Goal: Information Seeking & Learning: Learn about a topic

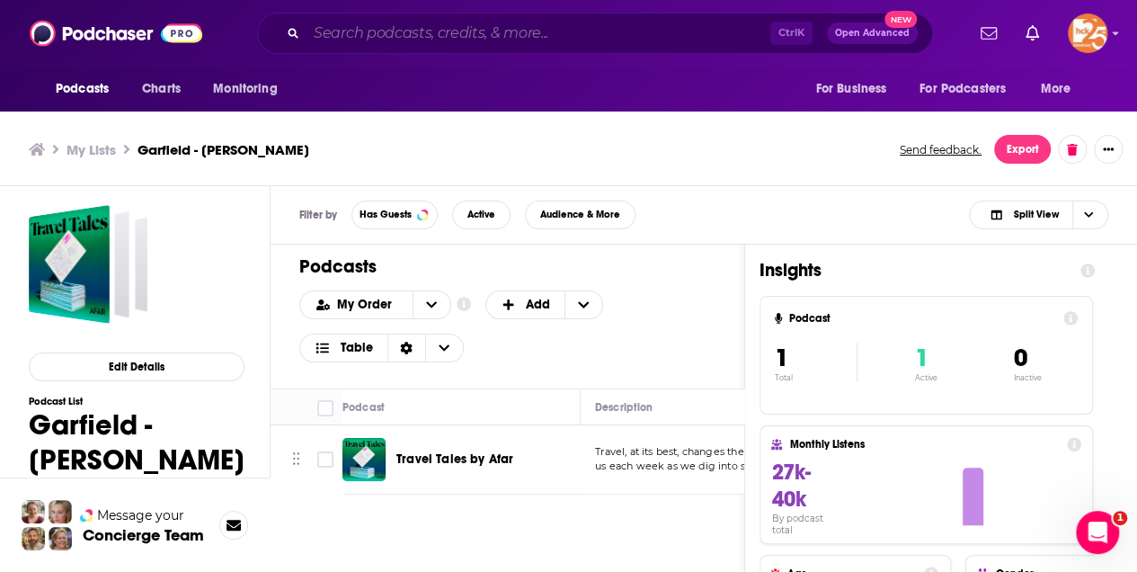
click at [379, 32] on input "Search podcasts, credits, & more..." at bounding box center [538, 33] width 464 height 29
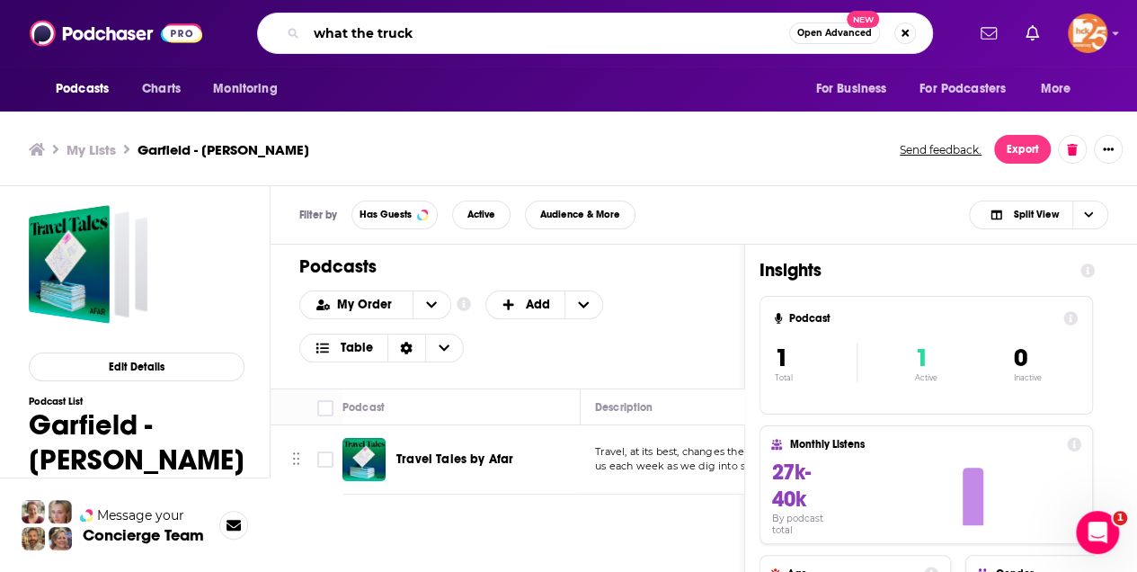
type input "what the truck"
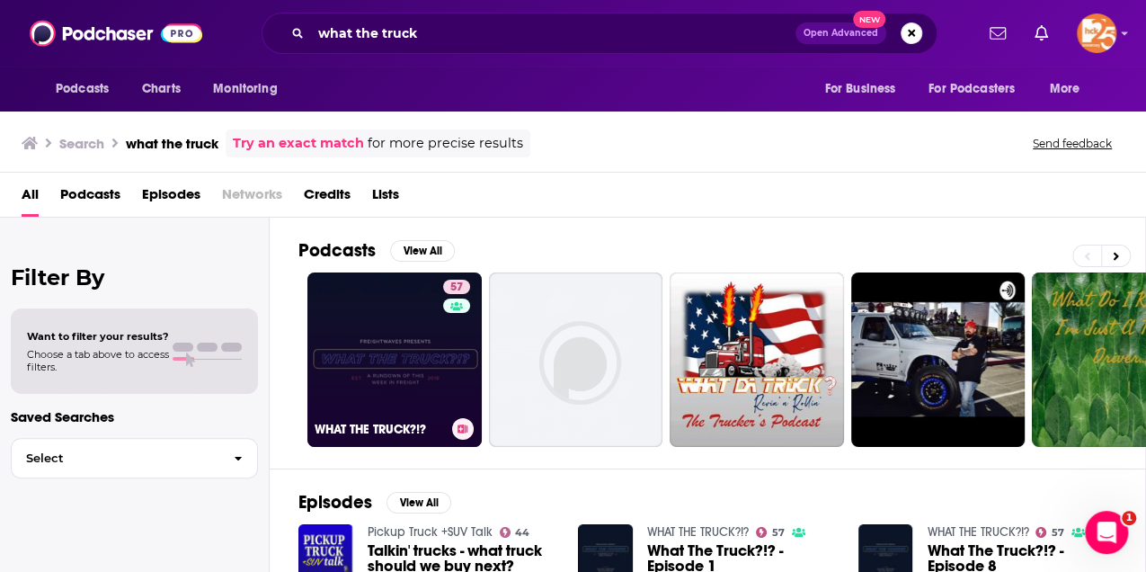
click at [386, 369] on link "57 WHAT THE TRUCK?!?" at bounding box center [394, 359] width 174 height 174
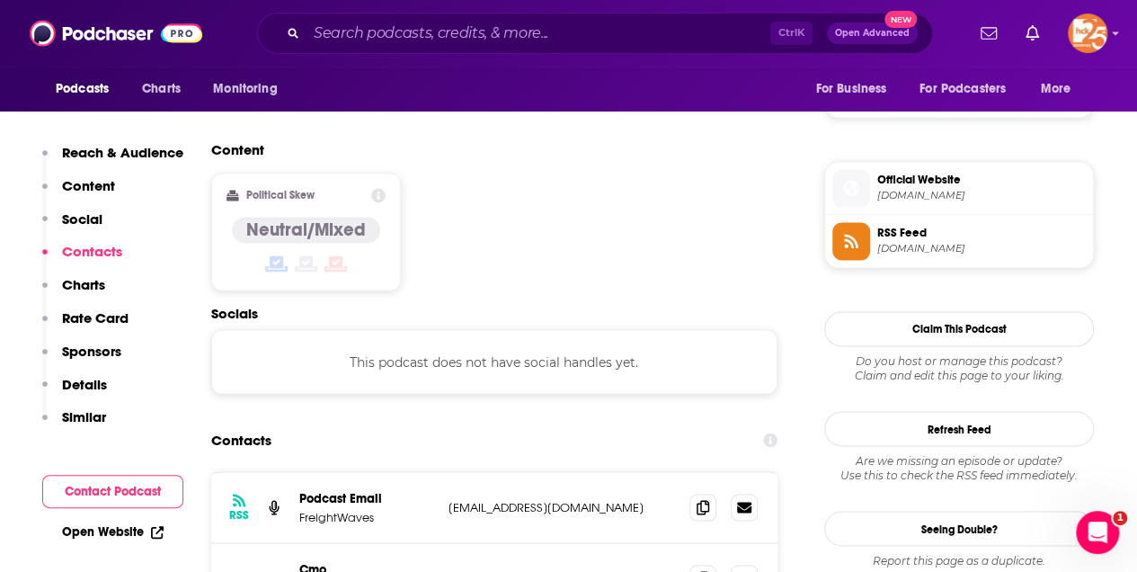
scroll to position [1438, 0]
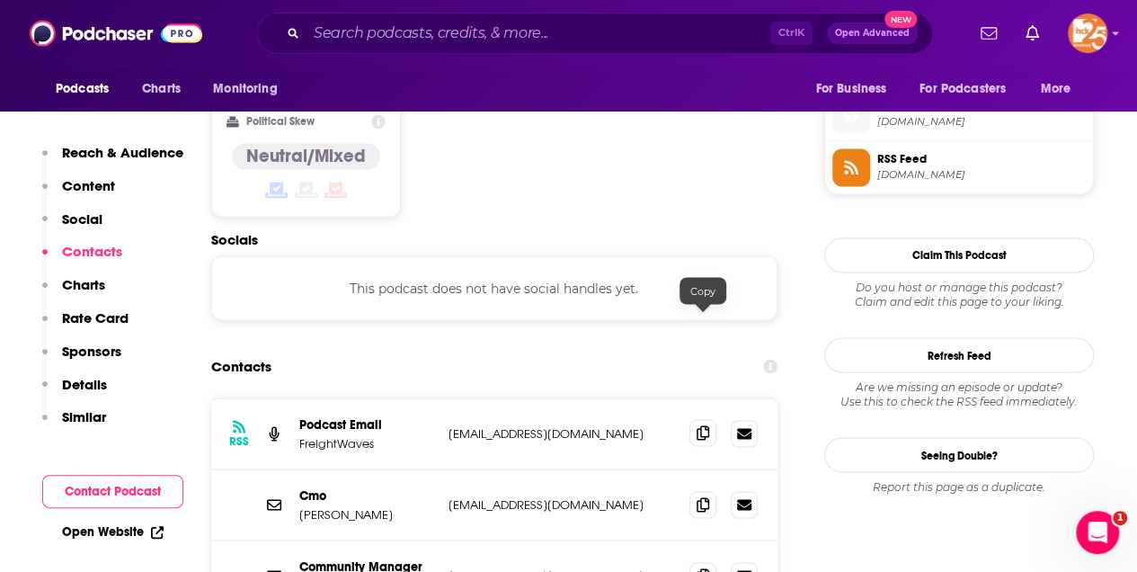
click at [701, 425] on icon at bounding box center [702, 432] width 13 height 14
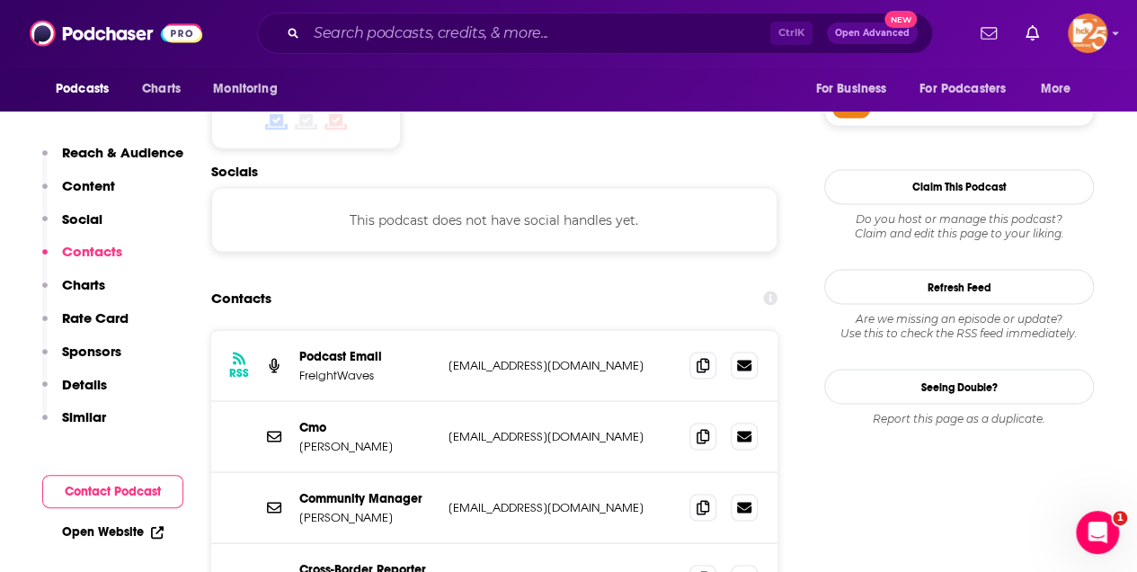
scroll to position [1497, 0]
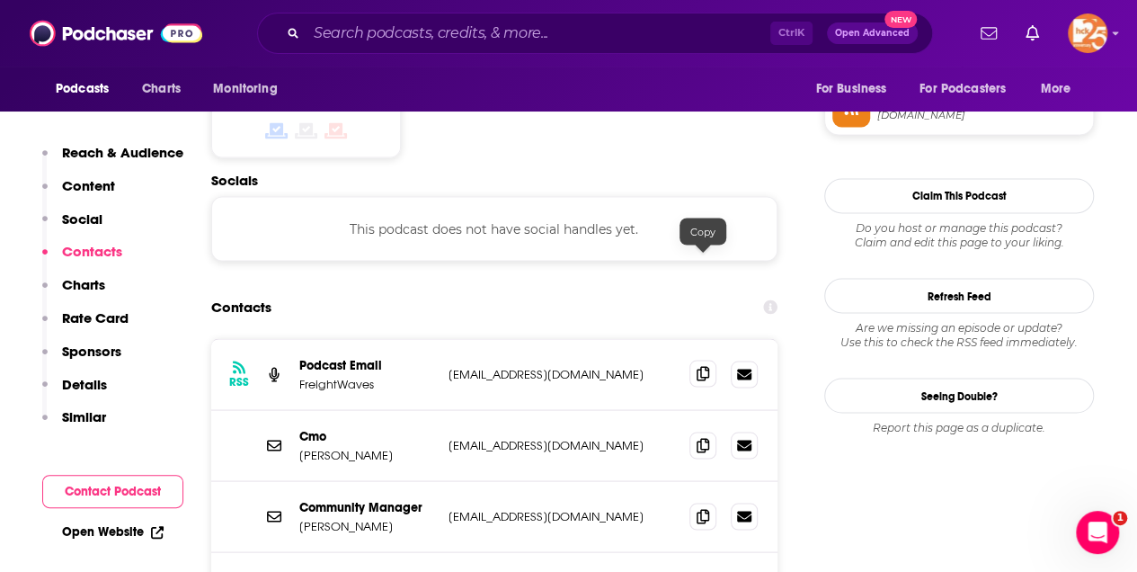
click at [703, 366] on icon at bounding box center [702, 373] width 13 height 14
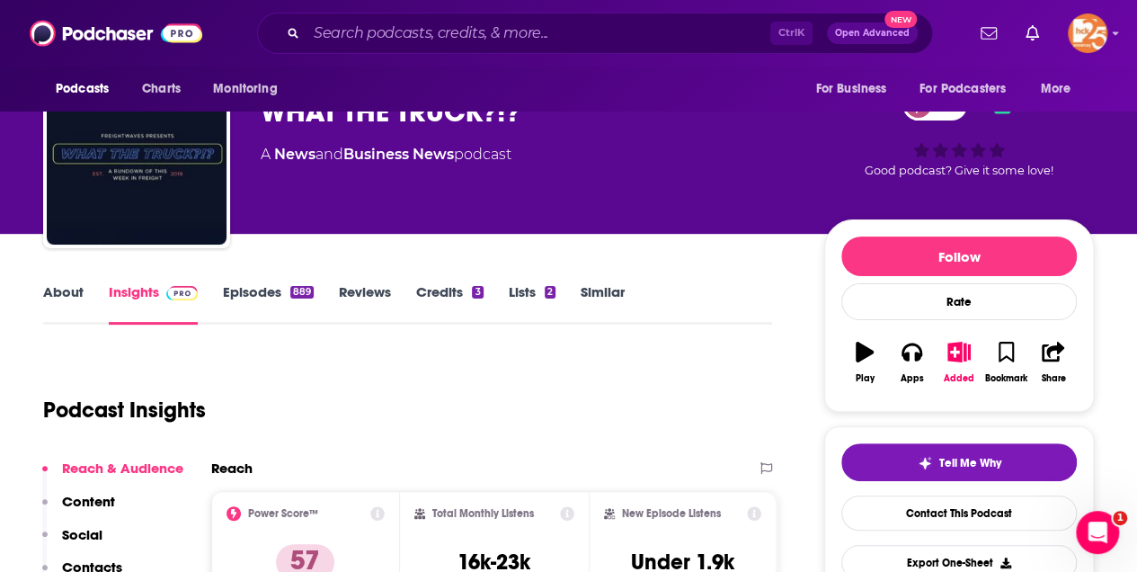
scroll to position [0, 0]
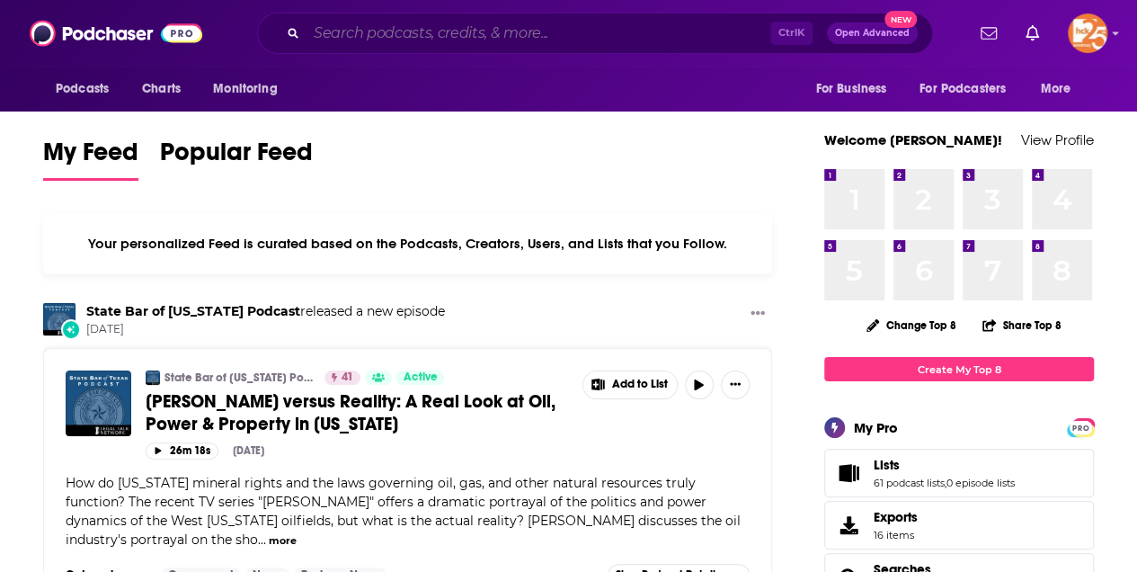
click at [357, 43] on input "Search podcasts, credits, & more..." at bounding box center [538, 33] width 464 height 29
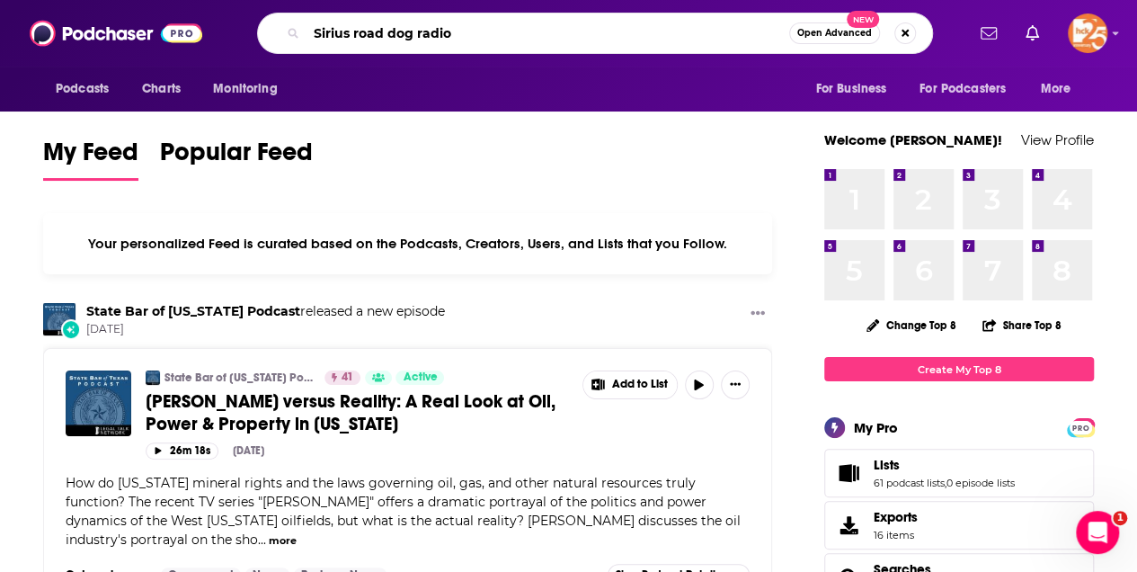
type input "Sirius road dog radio"
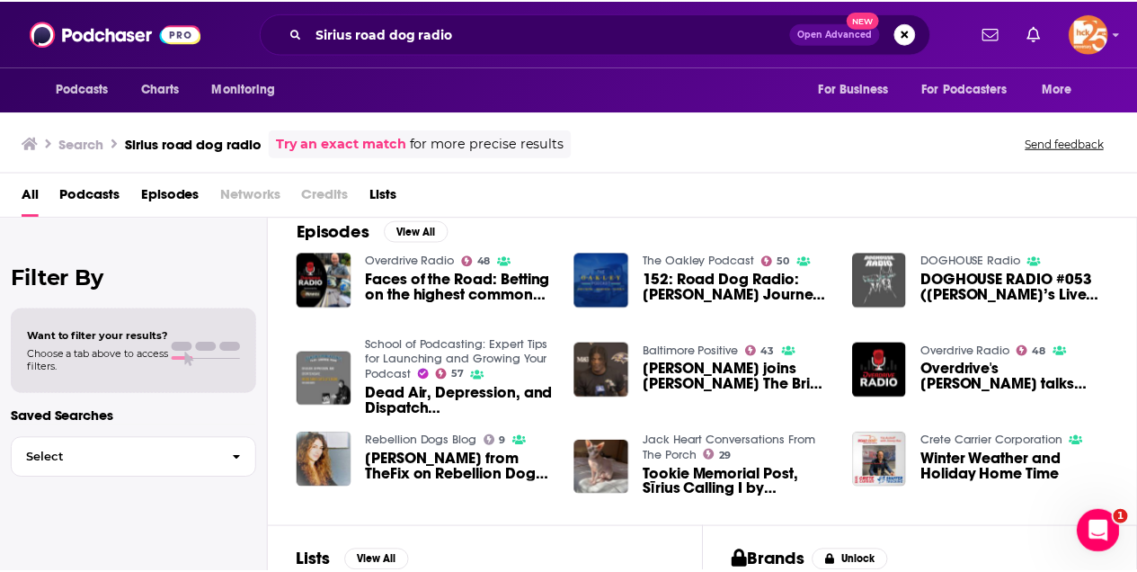
scroll to position [239, 0]
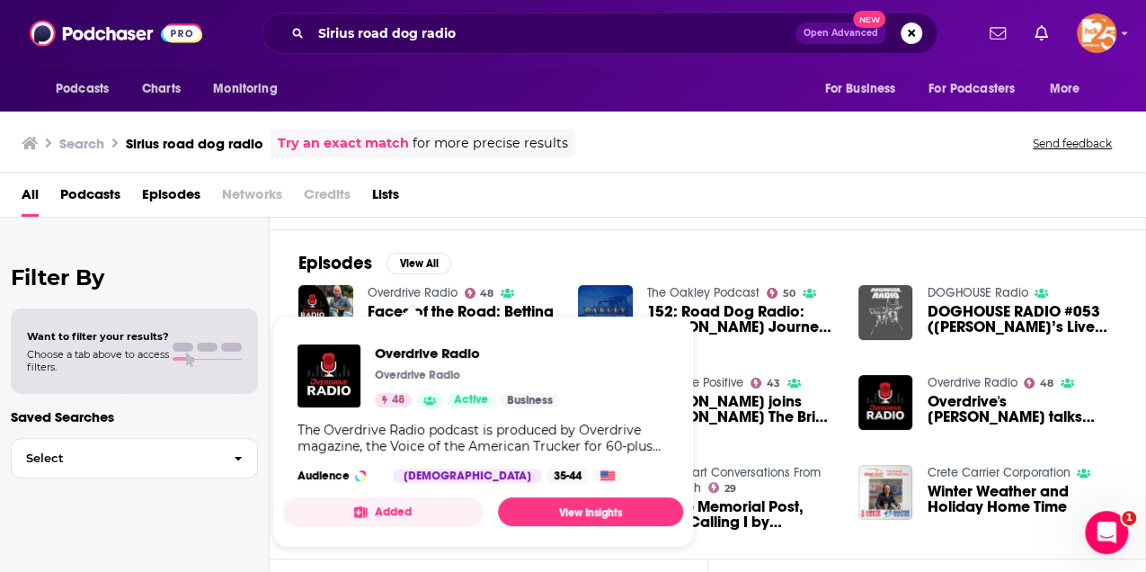
click at [397, 289] on link "Overdrive Radio" at bounding box center [413, 292] width 90 height 15
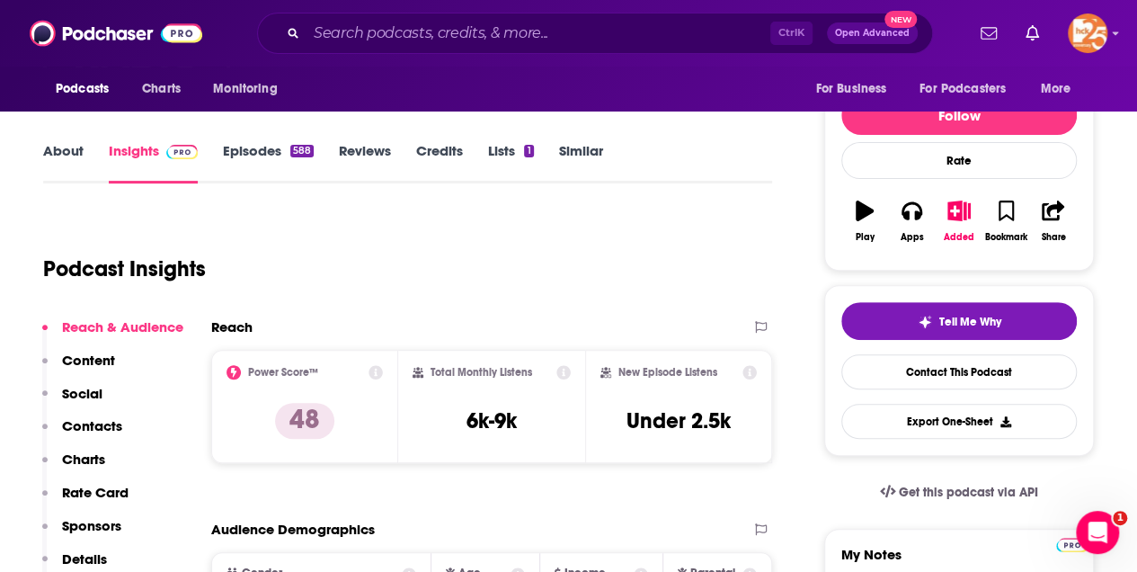
scroll to position [239, 0]
